Goal: Check status

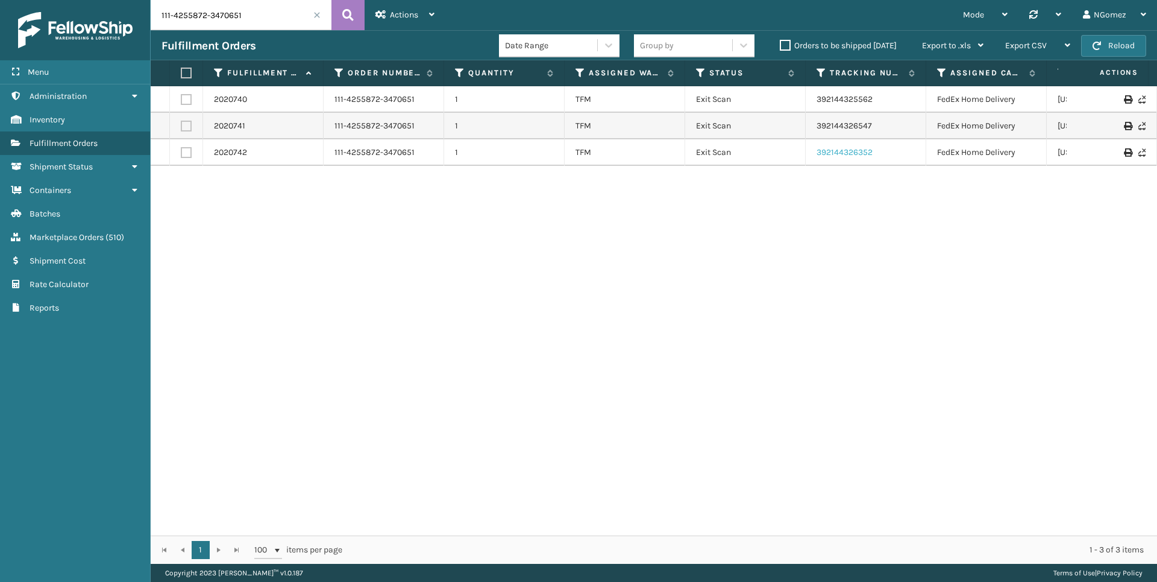
click at [854, 156] on link "392144326352" at bounding box center [845, 152] width 56 height 10
click at [222, 11] on input "111-4255872-3470651" at bounding box center [241, 15] width 181 height 30
paste input "2-6110659-6542657"
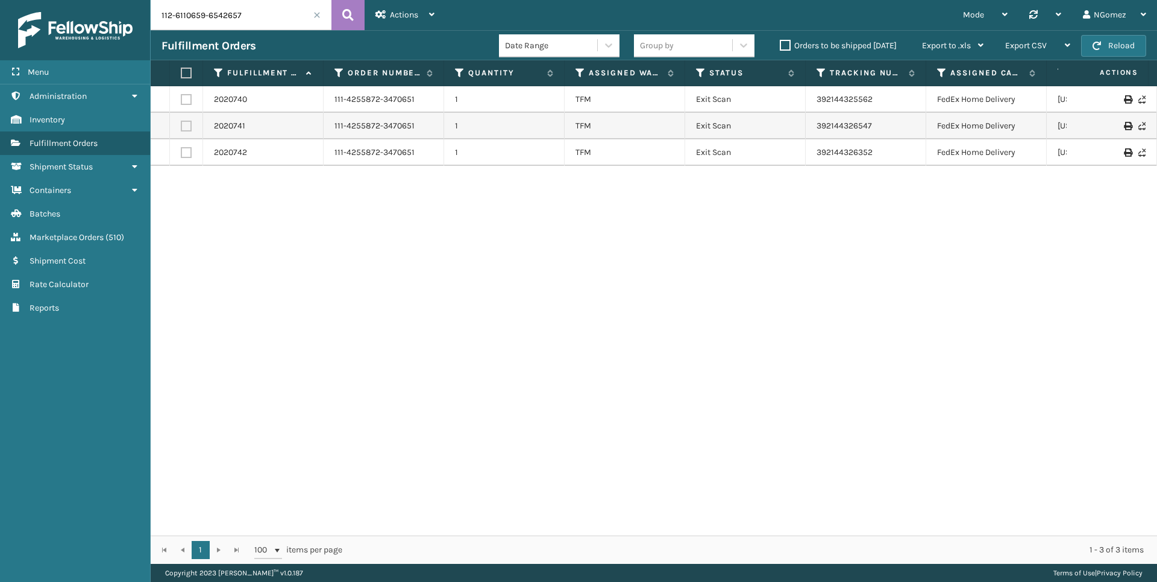
type input "112-6110659-6542657"
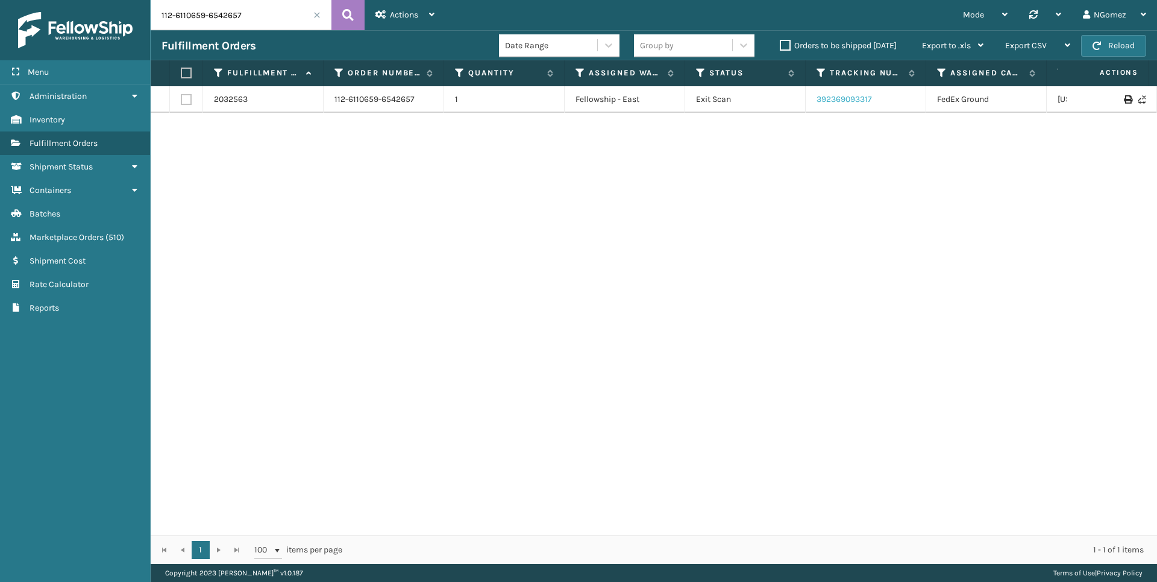
click at [848, 98] on link "392369093317" at bounding box center [844, 99] width 55 height 10
click at [193, 16] on input "112-6110659-6542657" at bounding box center [241, 15] width 181 height 30
paste input "114-0609455-6578642"
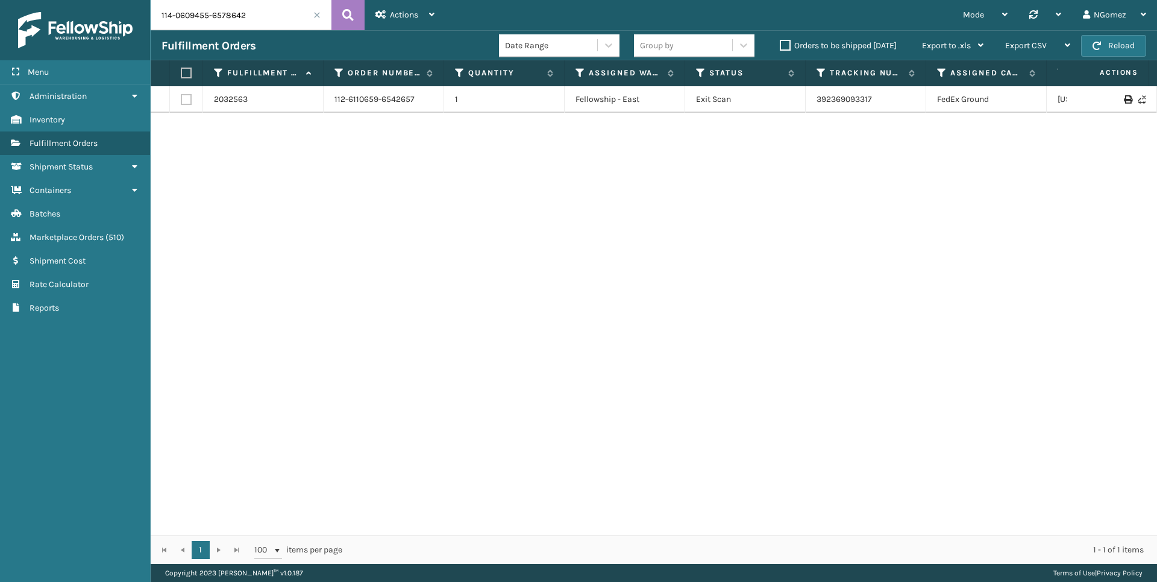
type input "114-0609455-6578642"
click at [854, 95] on link "392089511325" at bounding box center [844, 99] width 55 height 10
